Goal: Task Accomplishment & Management: Complete application form

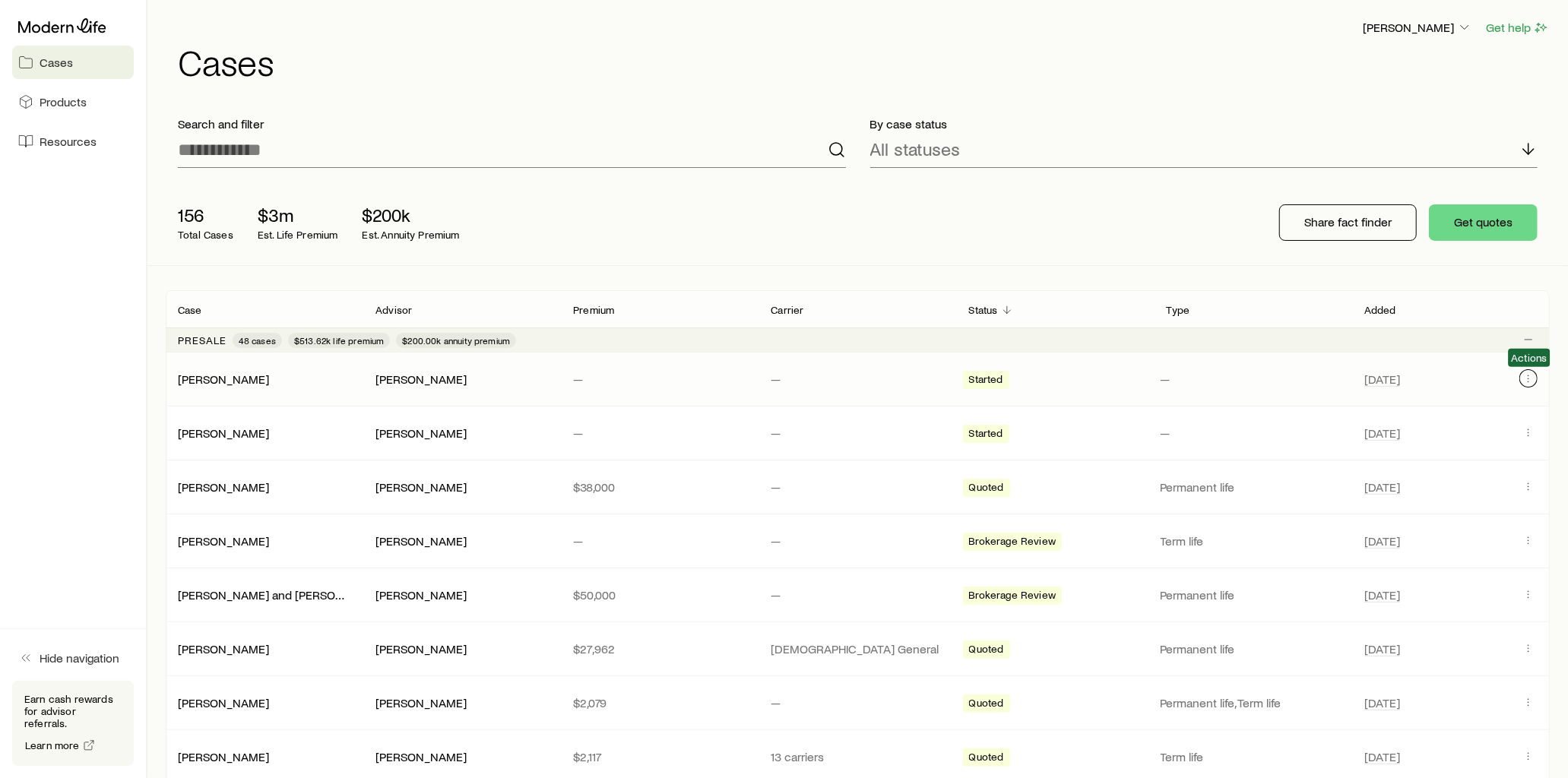
click at [1526, 378] on icon "Client cases" at bounding box center [1529, 378] width 12 height 12
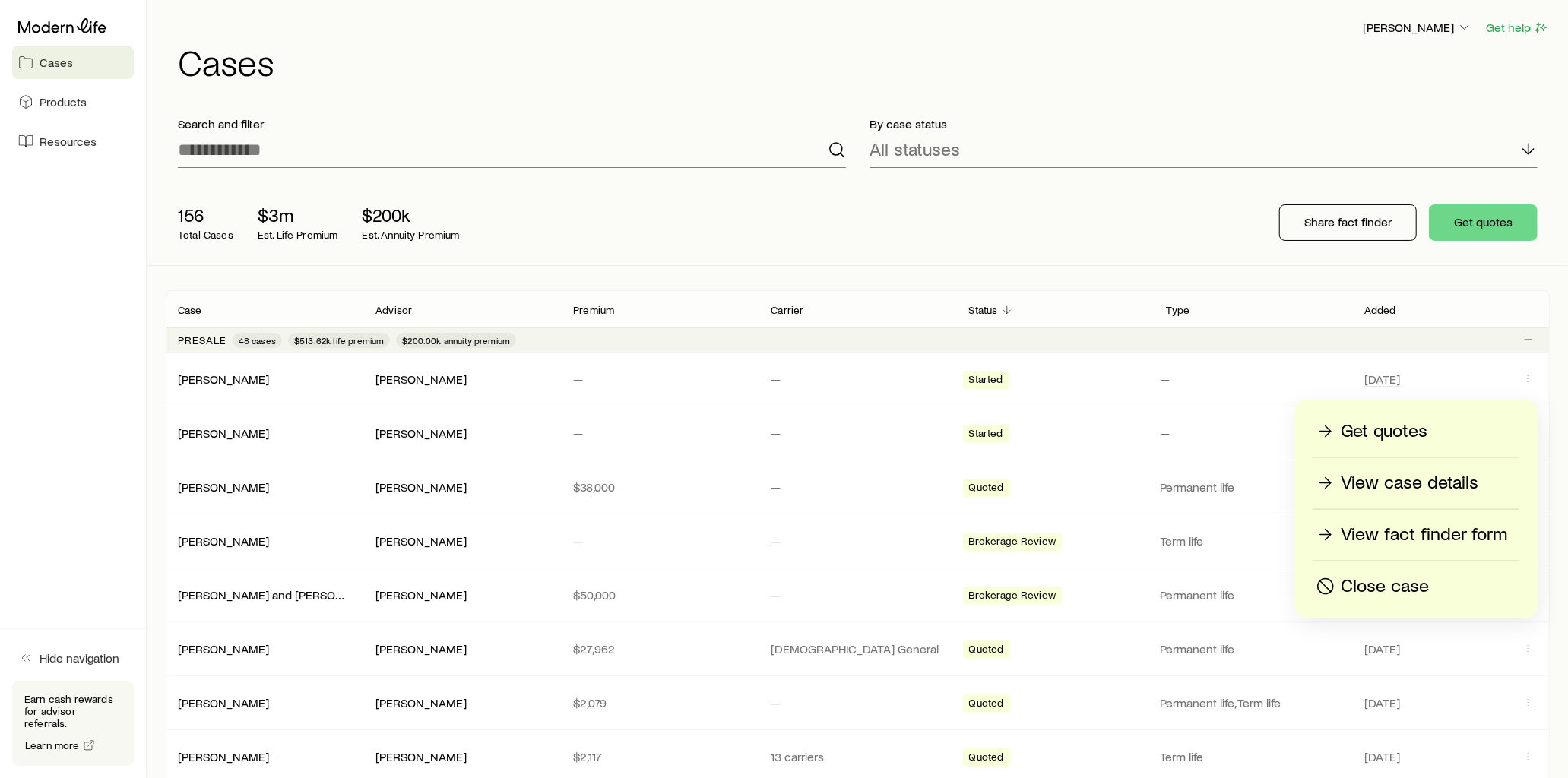
click at [1436, 529] on p "View fact finder form" at bounding box center [1424, 535] width 166 height 25
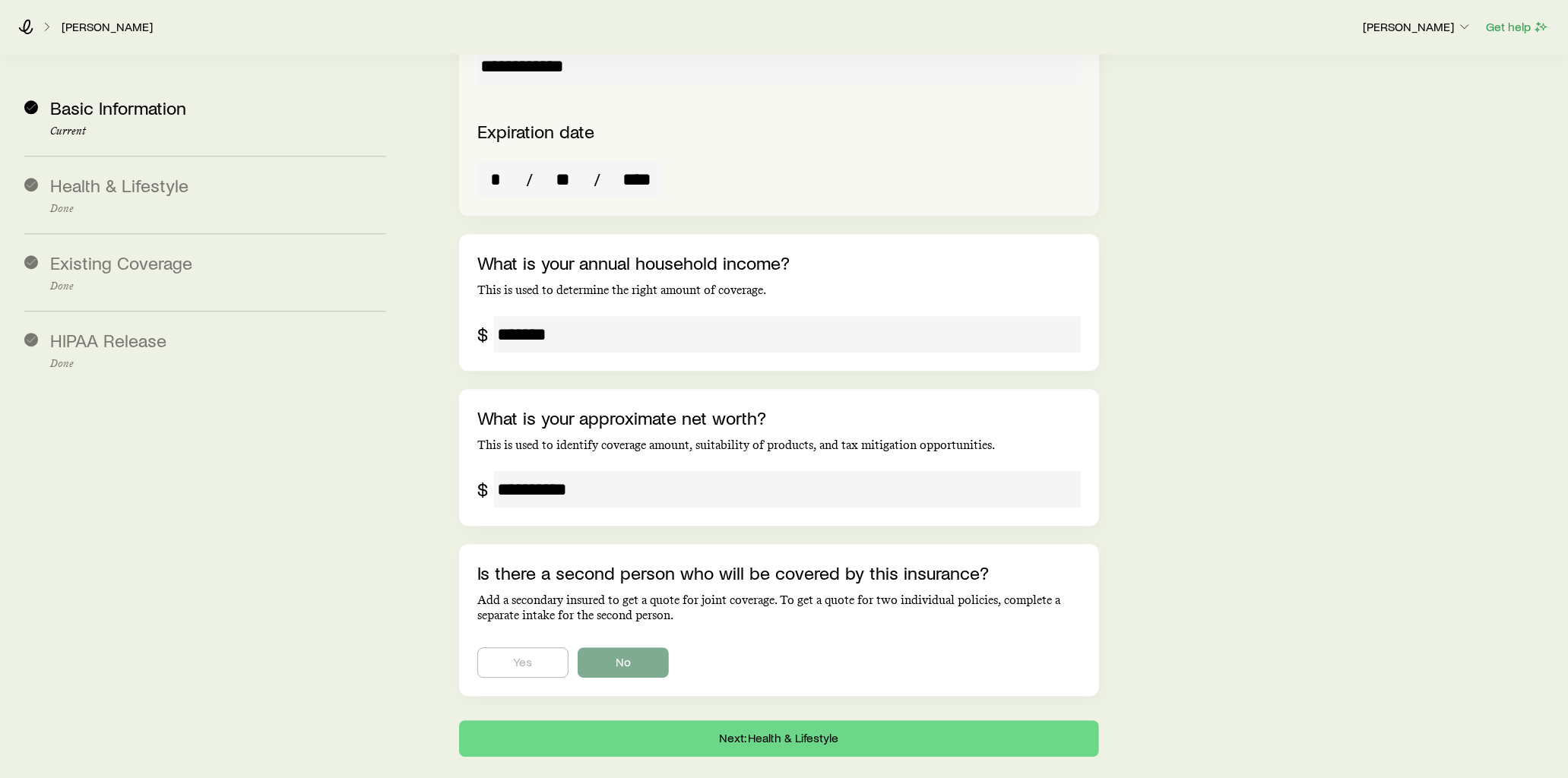
scroll to position [3313, 0]
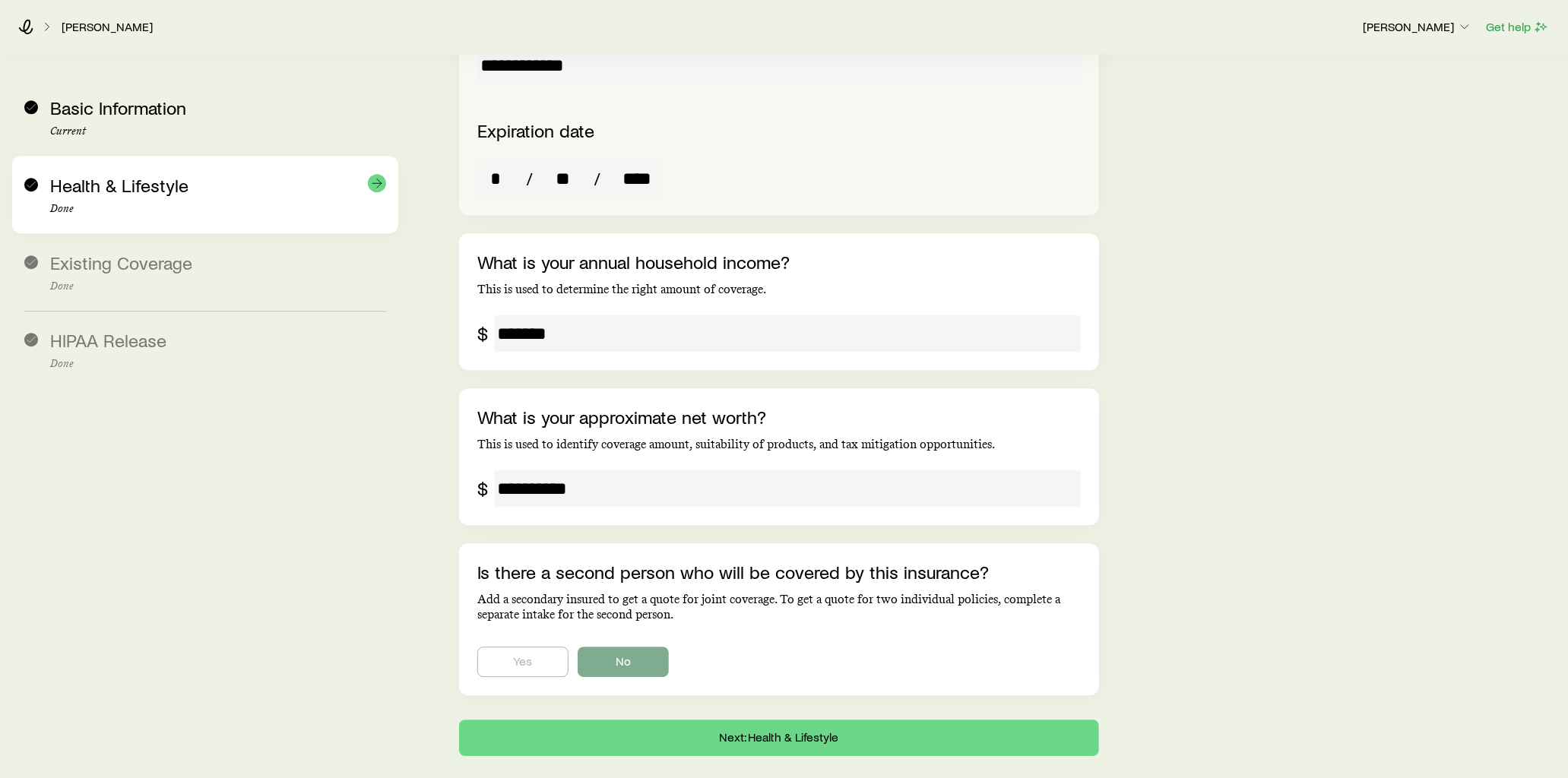
click at [202, 203] on p "Done" at bounding box center [218, 208] width 336 height 12
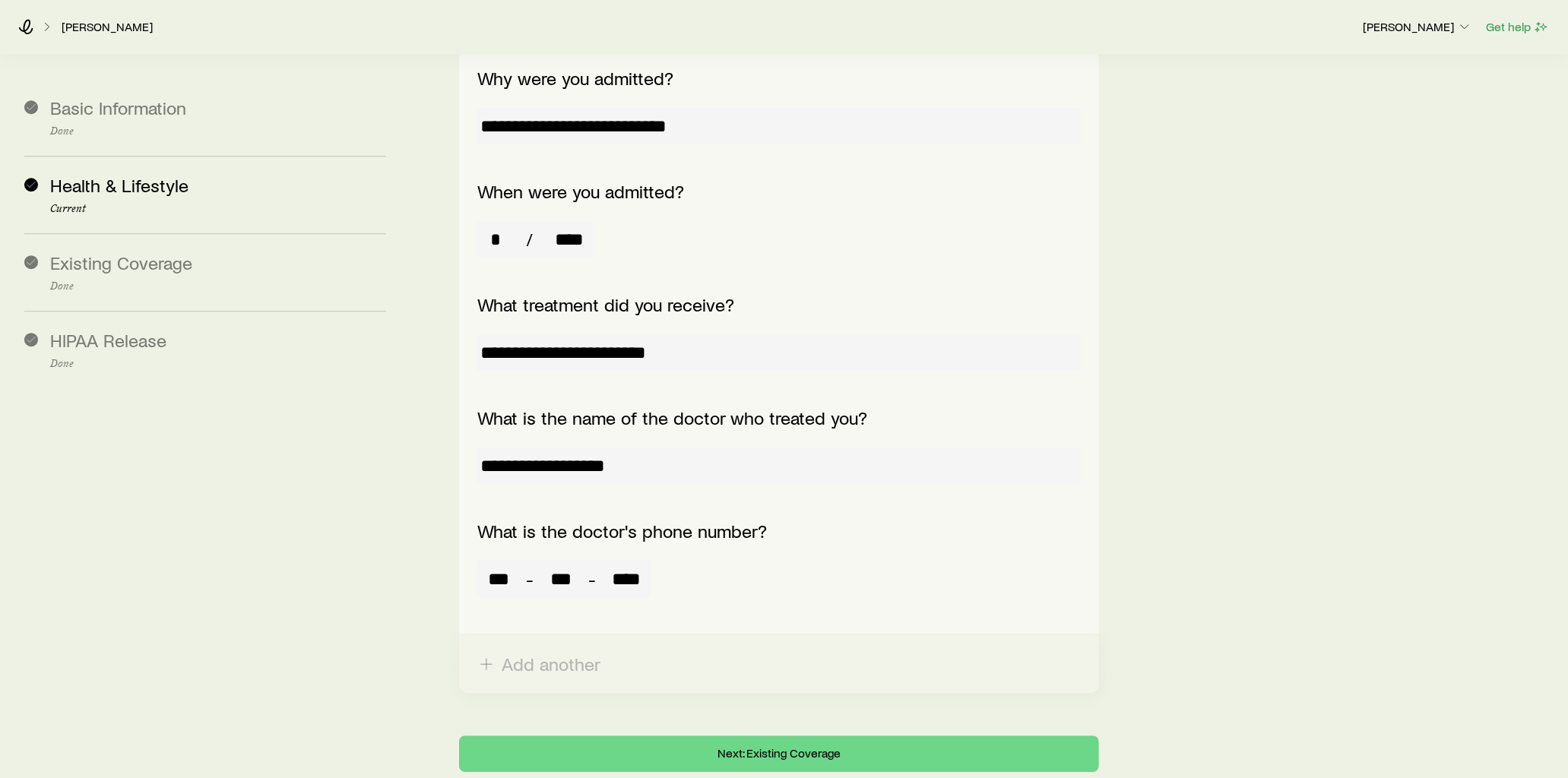
scroll to position [12807, 0]
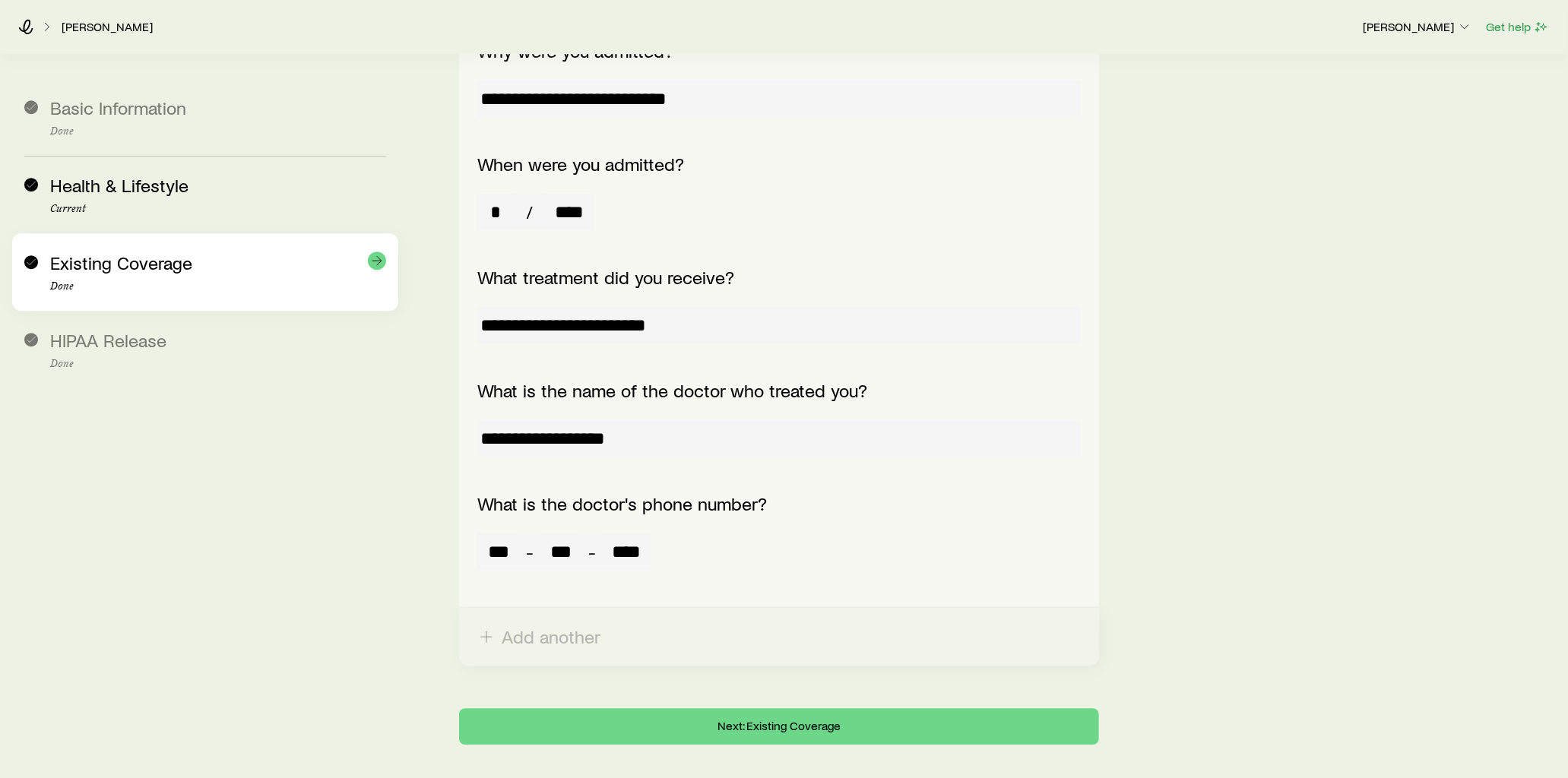
click at [299, 282] on p "Done" at bounding box center [218, 286] width 336 height 12
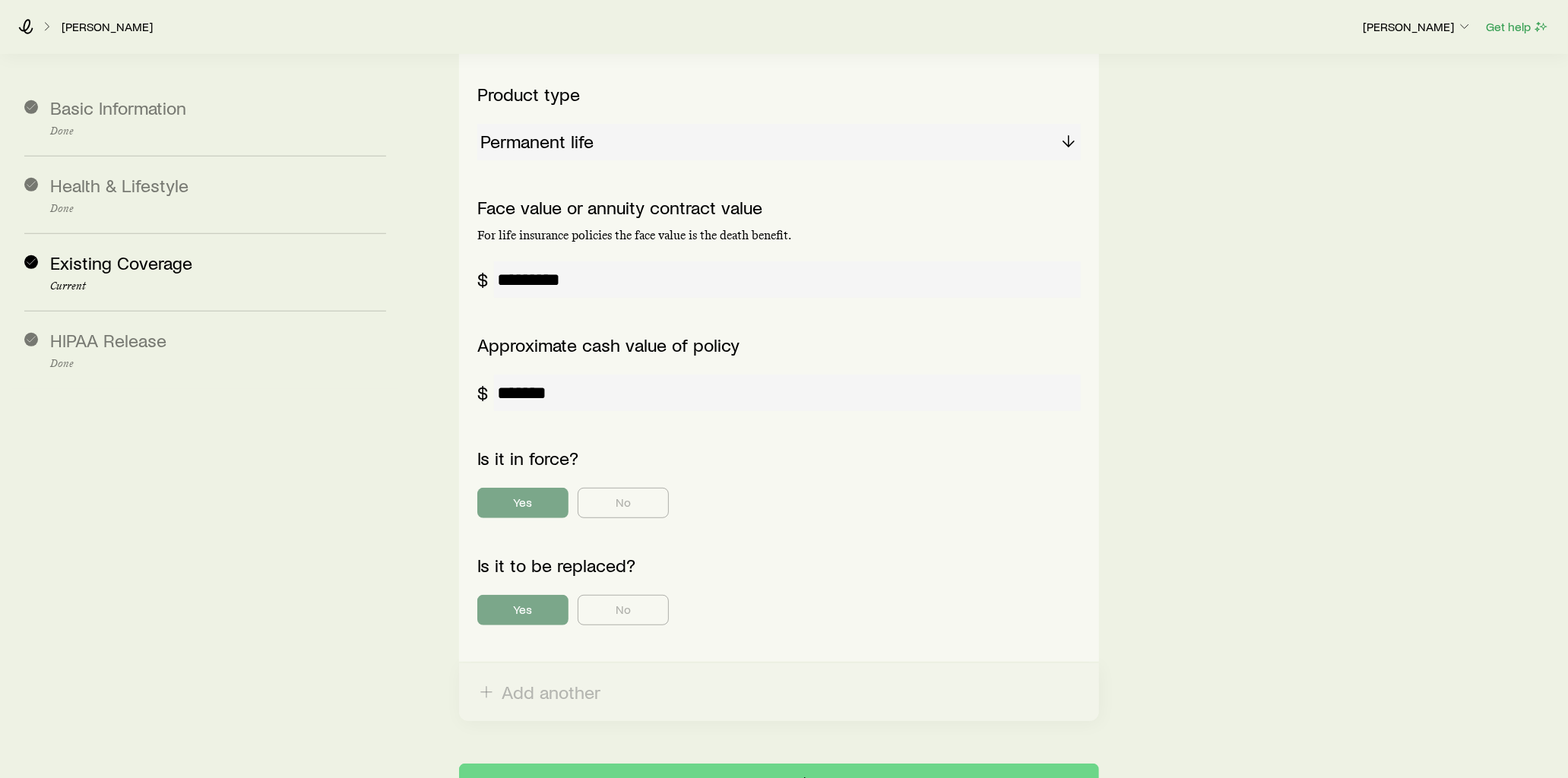
scroll to position [506, 0]
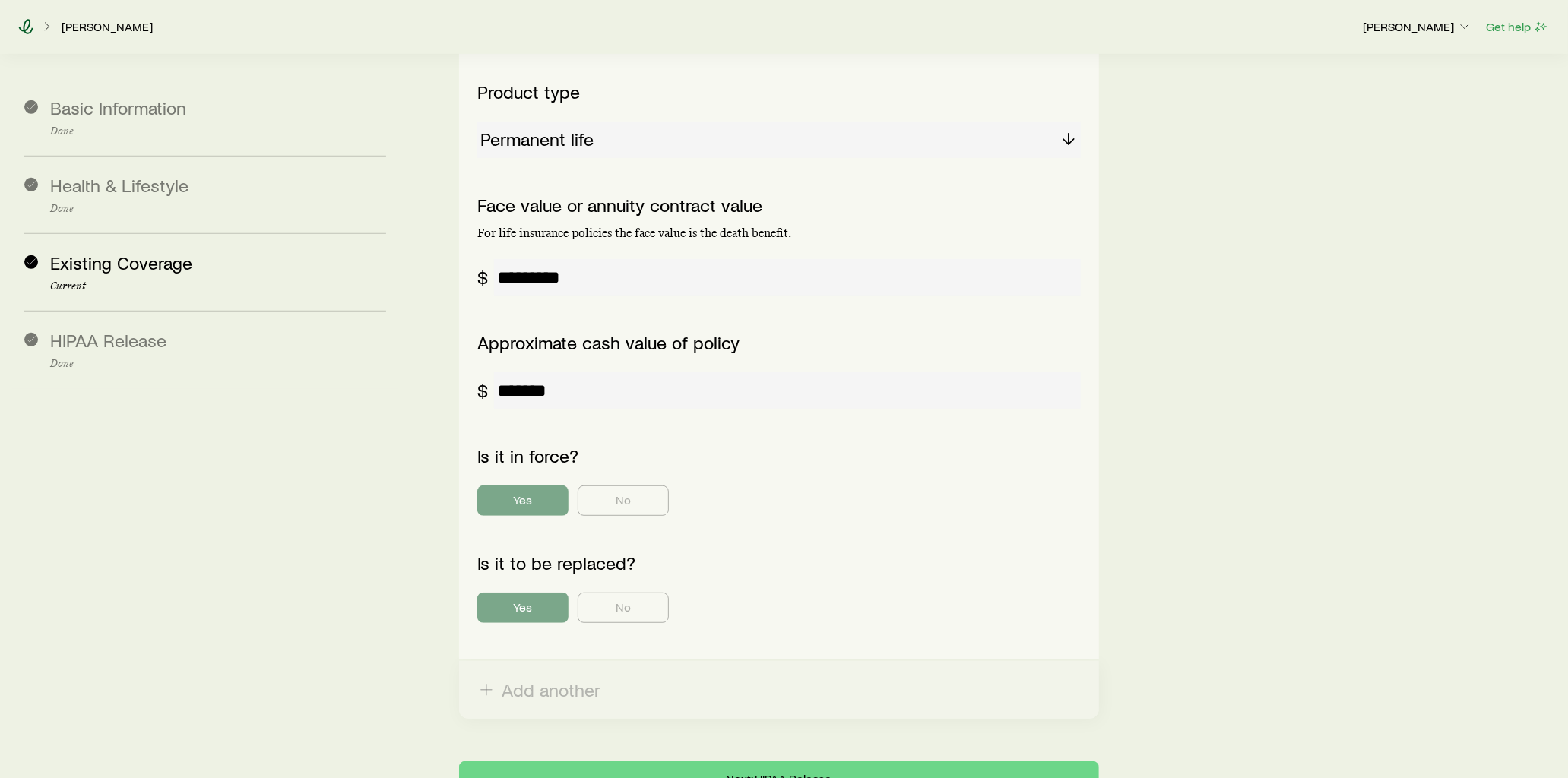
click at [25, 32] on icon at bounding box center [26, 26] width 15 height 15
